Goal: Entertainment & Leisure: Consume media (video, audio)

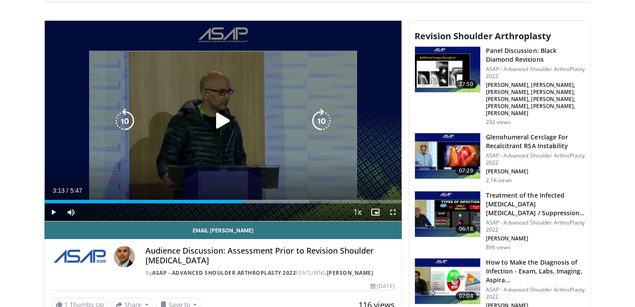
click at [224, 122] on icon "Video Player" at bounding box center [223, 120] width 25 height 25
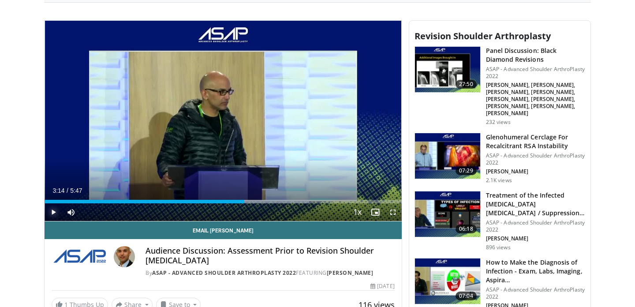
click at [58, 211] on span "Video Player" at bounding box center [54, 212] width 18 height 18
click at [393, 212] on span "Video Player" at bounding box center [393, 212] width 18 height 18
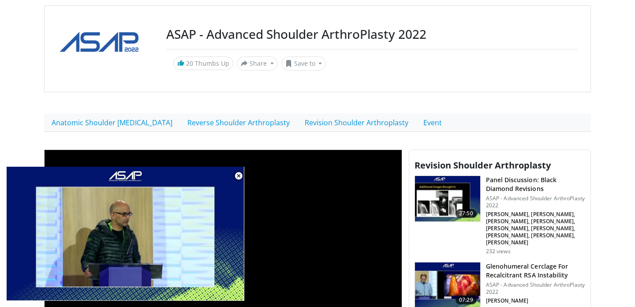
scroll to position [99, 0]
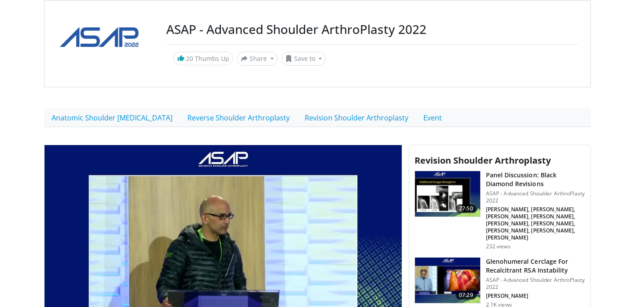
click at [515, 179] on h3 "Panel Discussion: Black Diamond Revisions" at bounding box center [535, 180] width 99 height 18
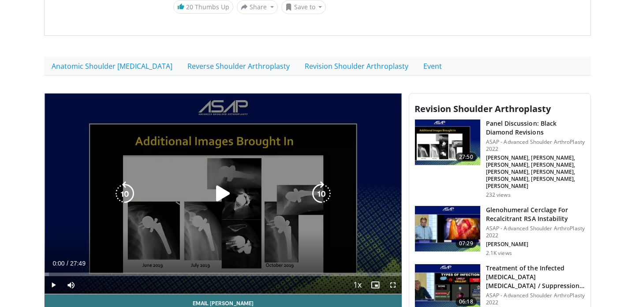
click at [220, 197] on icon "Video Player" at bounding box center [223, 193] width 25 height 25
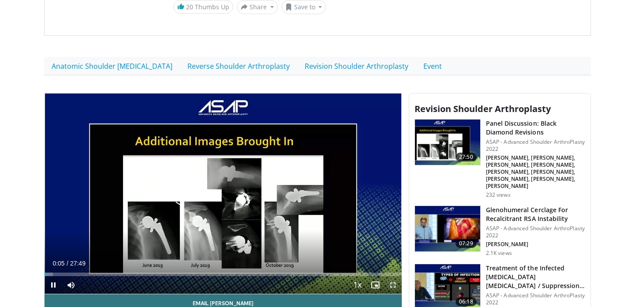
click at [394, 286] on span "Video Player" at bounding box center [393, 285] width 18 height 18
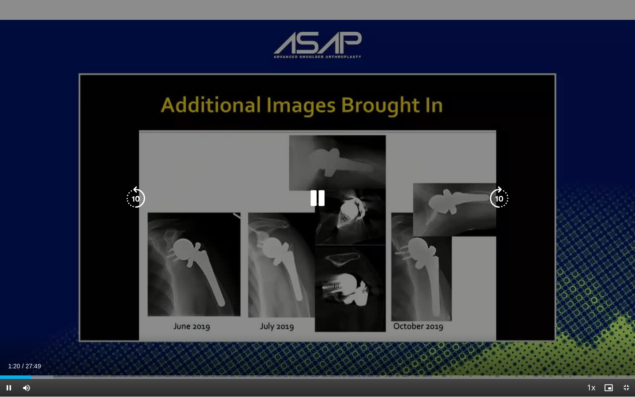
click at [373, 298] on div "10 seconds Tap to unmute" at bounding box center [317, 198] width 635 height 396
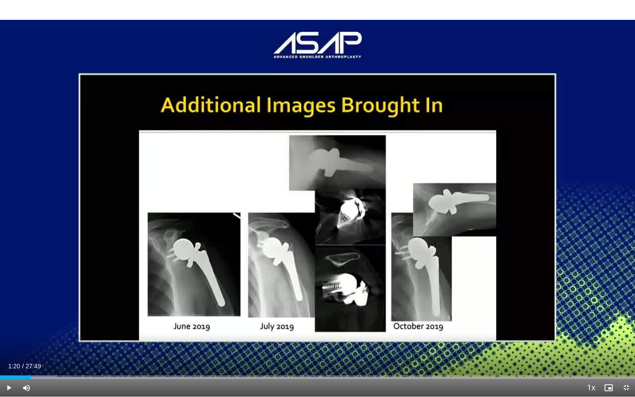
click at [373, 298] on div "10 seconds Tap to unmute" at bounding box center [317, 198] width 635 height 396
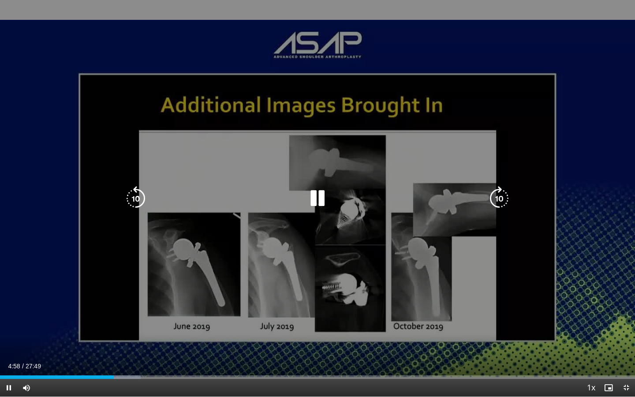
click at [322, 203] on icon "Video Player" at bounding box center [317, 198] width 25 height 25
click at [390, 296] on div "10 seconds Tap to unmute" at bounding box center [317, 198] width 635 height 396
click at [315, 200] on icon "Video Player" at bounding box center [317, 198] width 25 height 25
click at [314, 197] on icon "Video Player" at bounding box center [317, 198] width 25 height 25
click at [376, 306] on div "10 seconds Tap to unmute" at bounding box center [317, 198] width 635 height 396
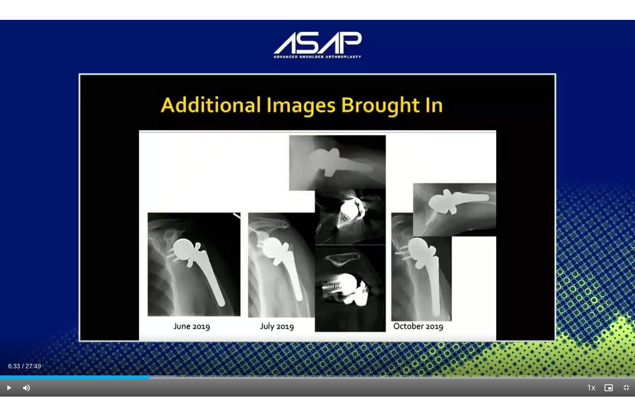
click at [377, 306] on div "Current Time 6:33 / Duration 27:49" at bounding box center [317, 366] width 635 height 8
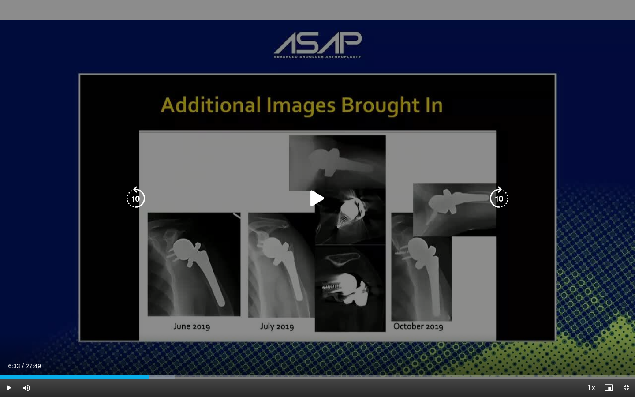
click at [319, 202] on icon "Video Player" at bounding box center [317, 198] width 25 height 25
click at [344, 306] on div "10 seconds Tap to unmute" at bounding box center [317, 198] width 635 height 396
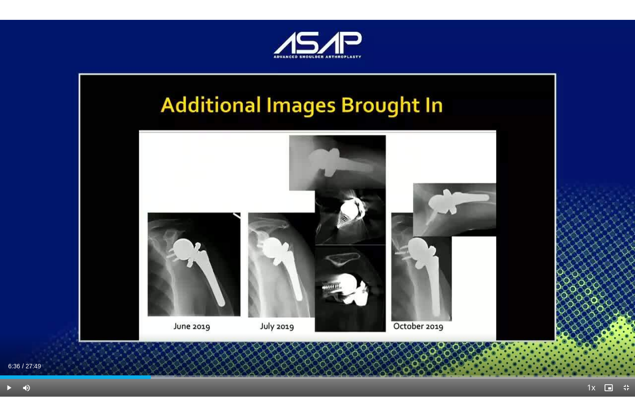
click at [344, 306] on div "10 seconds Tap to unmute" at bounding box center [317, 198] width 635 height 396
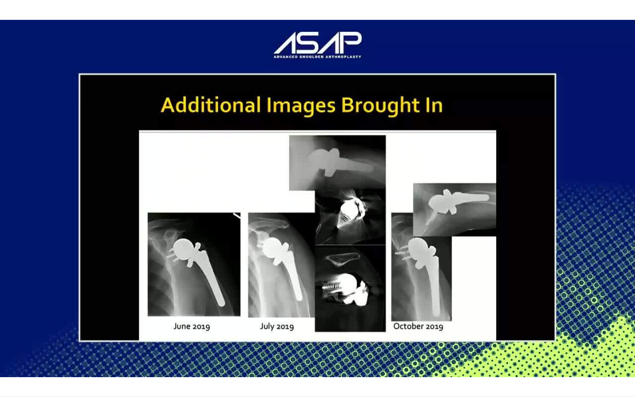
click at [347, 306] on div "10 seconds Tap to unmute" at bounding box center [317, 198] width 635 height 396
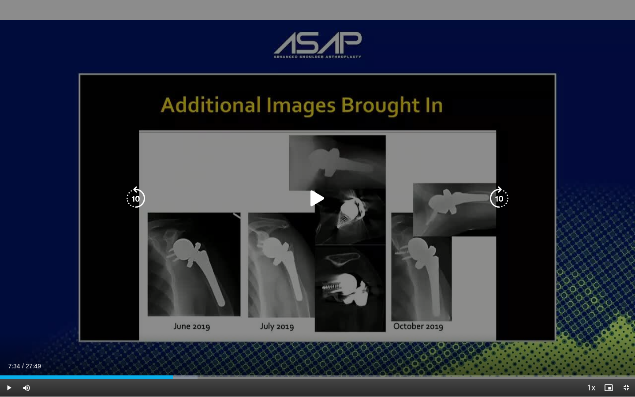
click at [347, 306] on div "10 seconds Tap to unmute" at bounding box center [317, 198] width 635 height 396
click at [323, 191] on icon "Video Player" at bounding box center [317, 198] width 25 height 25
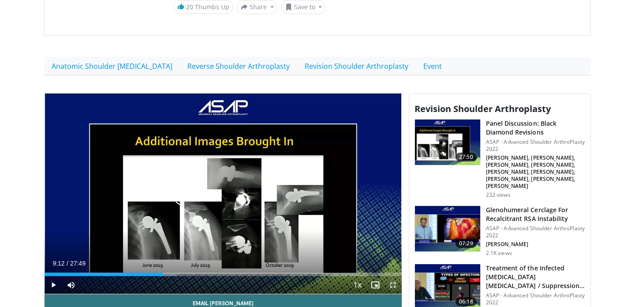
click at [397, 287] on span "Video Player" at bounding box center [393, 285] width 18 height 18
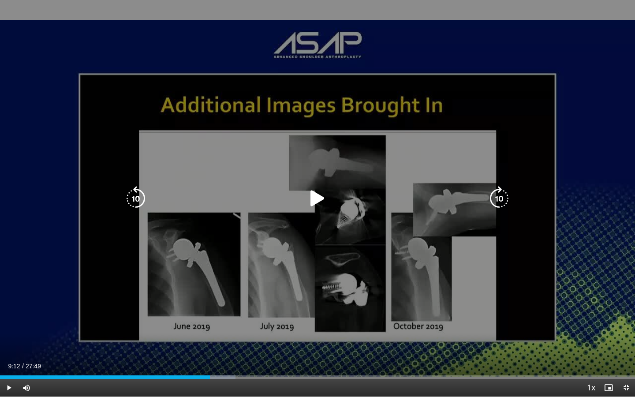
click at [324, 202] on icon "Video Player" at bounding box center [317, 198] width 25 height 25
click at [348, 306] on div "10 seconds Tap to unmute" at bounding box center [317, 198] width 635 height 396
click at [350, 306] on div "10 seconds Tap to unmute" at bounding box center [317, 198] width 635 height 396
click at [370, 306] on div "10 seconds Tap to unmute" at bounding box center [317, 198] width 635 height 396
click at [312, 200] on icon "Video Player" at bounding box center [317, 198] width 25 height 25
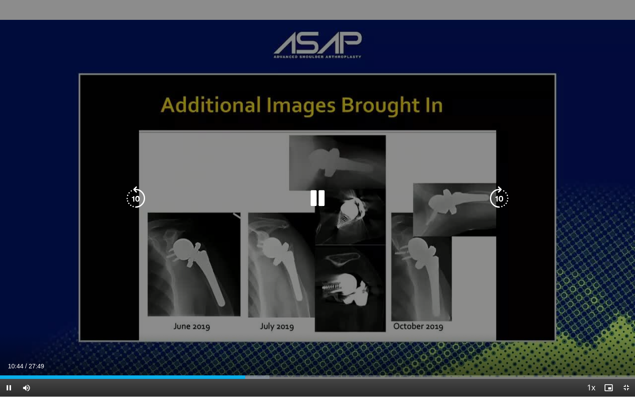
click at [298, 231] on div "10 seconds Tap to unmute" at bounding box center [317, 198] width 635 height 396
click at [306, 274] on div "10 seconds Tap to unmute" at bounding box center [317, 198] width 635 height 396
